Goal: Information Seeking & Learning: Learn about a topic

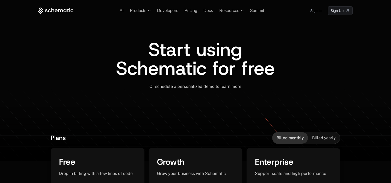
click at [319, 10] on link "Sign in" at bounding box center [315, 11] width 11 height 8
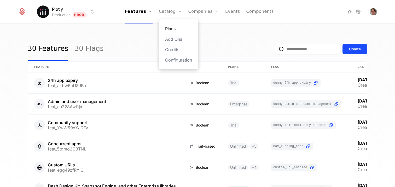
click at [177, 30] on link "Plans" at bounding box center [178, 29] width 27 height 6
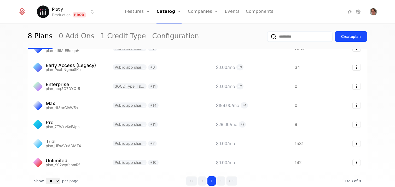
scroll to position [60, 0]
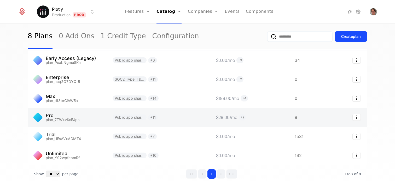
click at [97, 114] on link at bounding box center [67, 117] width 78 height 19
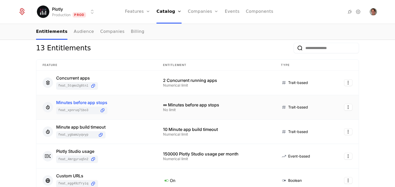
scroll to position [14, 0]
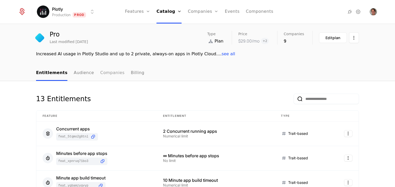
click at [106, 73] on link "Companies" at bounding box center [112, 73] width 24 height 15
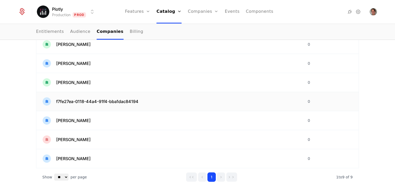
scroll to position [143, 0]
